Goal: Information Seeking & Learning: Learn about a topic

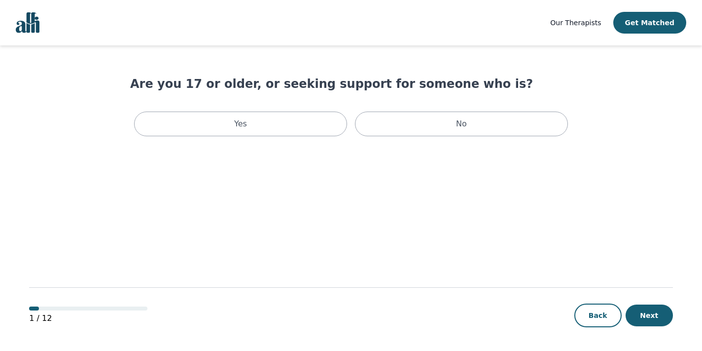
scroll to position [1, 0]
click at [583, 28] on link "Our Therapists" at bounding box center [575, 23] width 51 height 12
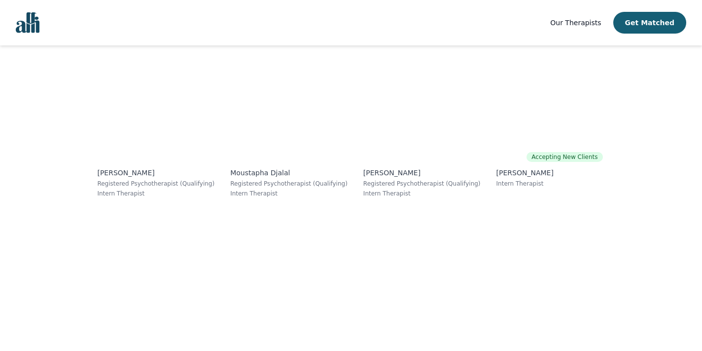
scroll to position [5778, 0]
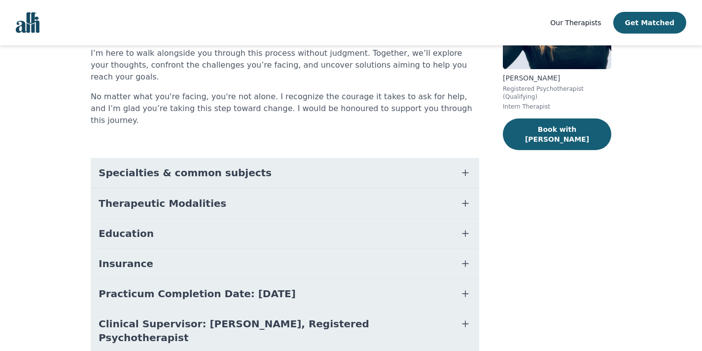
scroll to position [141, 0]
click at [290, 158] on button "Specialties & common subjects" at bounding box center [285, 173] width 388 height 30
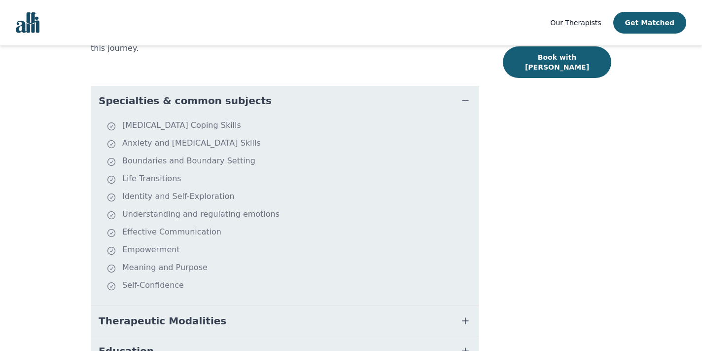
scroll to position [217, 0]
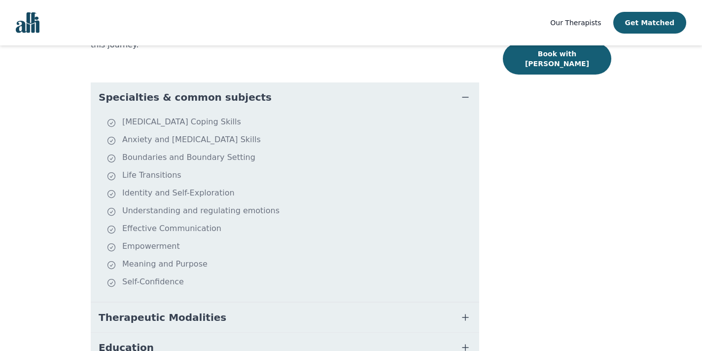
click at [231, 302] on button "Therapeutic Modalities" at bounding box center [285, 317] width 388 height 30
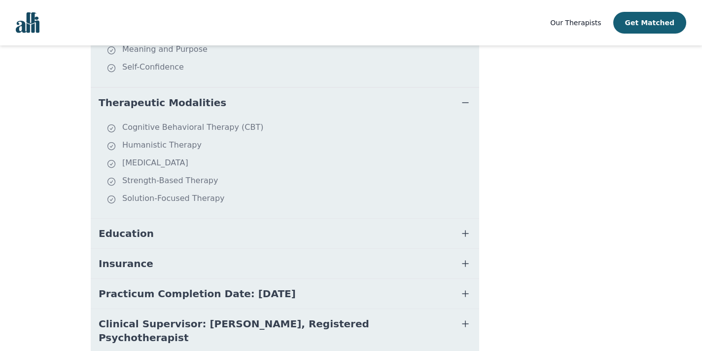
scroll to position [431, 0]
click at [233, 219] on button "Education" at bounding box center [285, 234] width 388 height 30
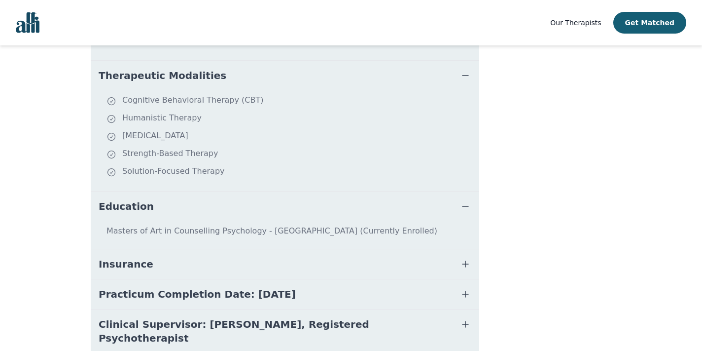
click at [221, 249] on button "Insurance" at bounding box center [285, 264] width 388 height 30
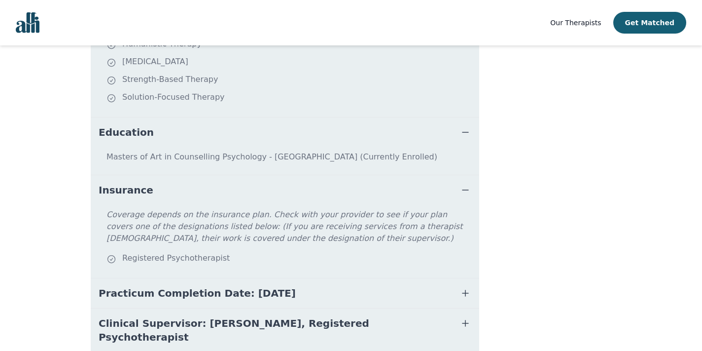
scroll to position [532, 0]
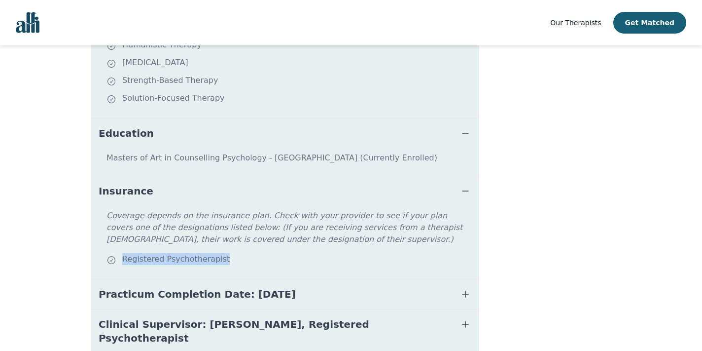
drag, startPoint x: 224, startPoint y: 221, endPoint x: 117, endPoint y: 227, distance: 106.7
click at [117, 253] on div "Registered Psychotherapist" at bounding box center [290, 260] width 369 height 14
click at [108, 253] on icon at bounding box center [111, 260] width 10 height 14
click at [110, 256] on icon at bounding box center [111, 259] width 7 height 7
click at [133, 287] on span "Practicum Completion Date: [DATE]" at bounding box center [197, 294] width 197 height 14
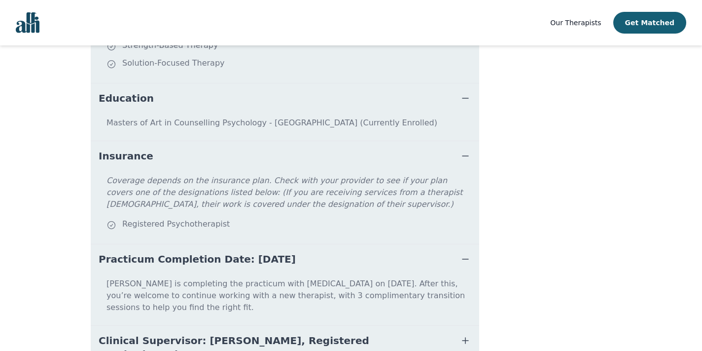
scroll to position [571, 0]
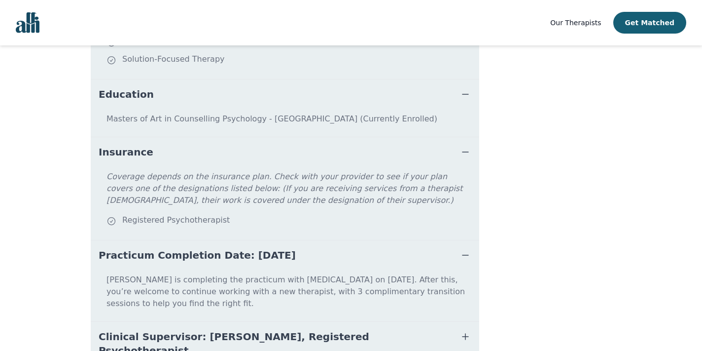
click at [141, 329] on span "Clinical Supervisor: [PERSON_NAME], Registered Psychotherapist" at bounding box center [273, 343] width 349 height 28
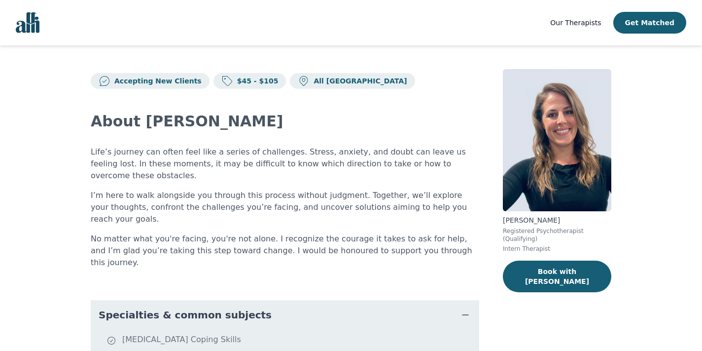
scroll to position [0, 0]
